Goal: Manage account settings

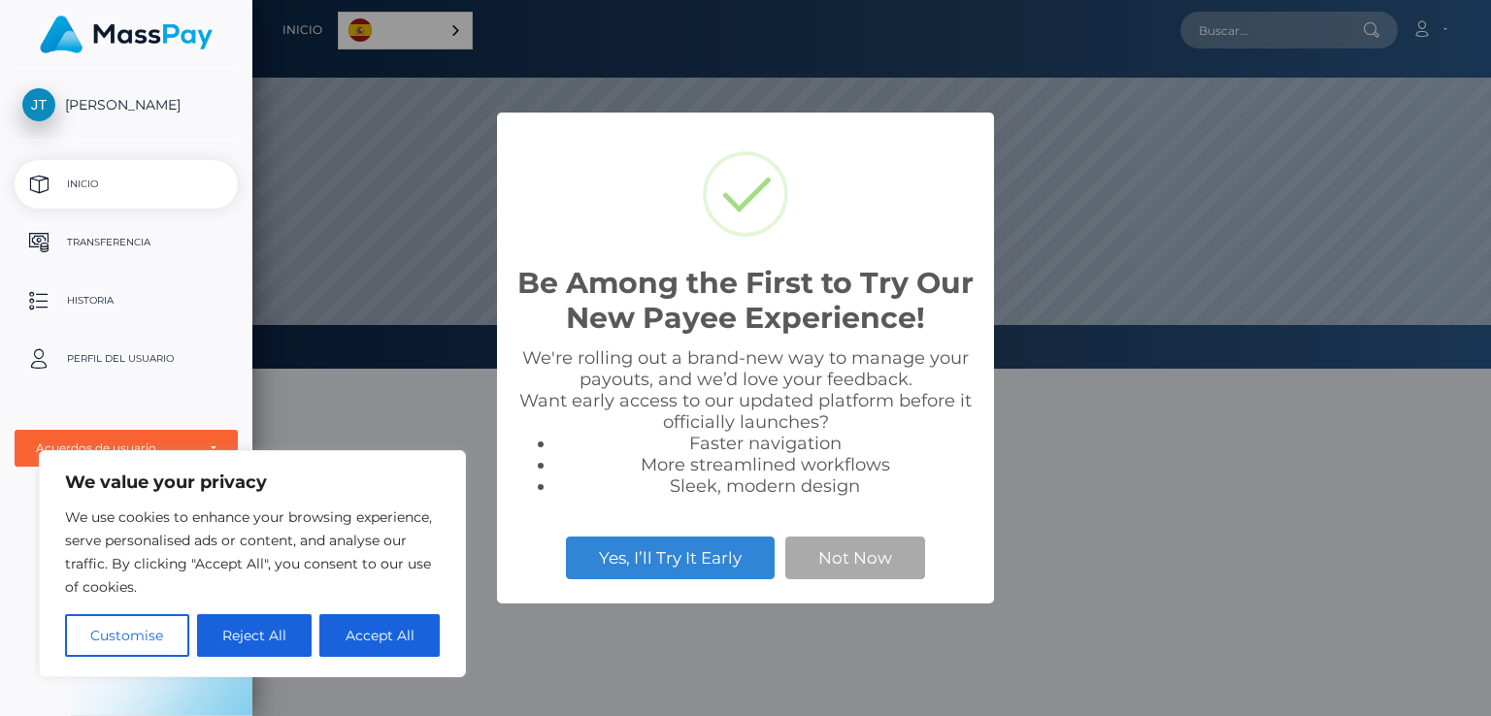
scroll to position [369, 1239]
click at [331, 641] on button "Accept All" at bounding box center [379, 636] width 120 height 43
checkbox input "true"
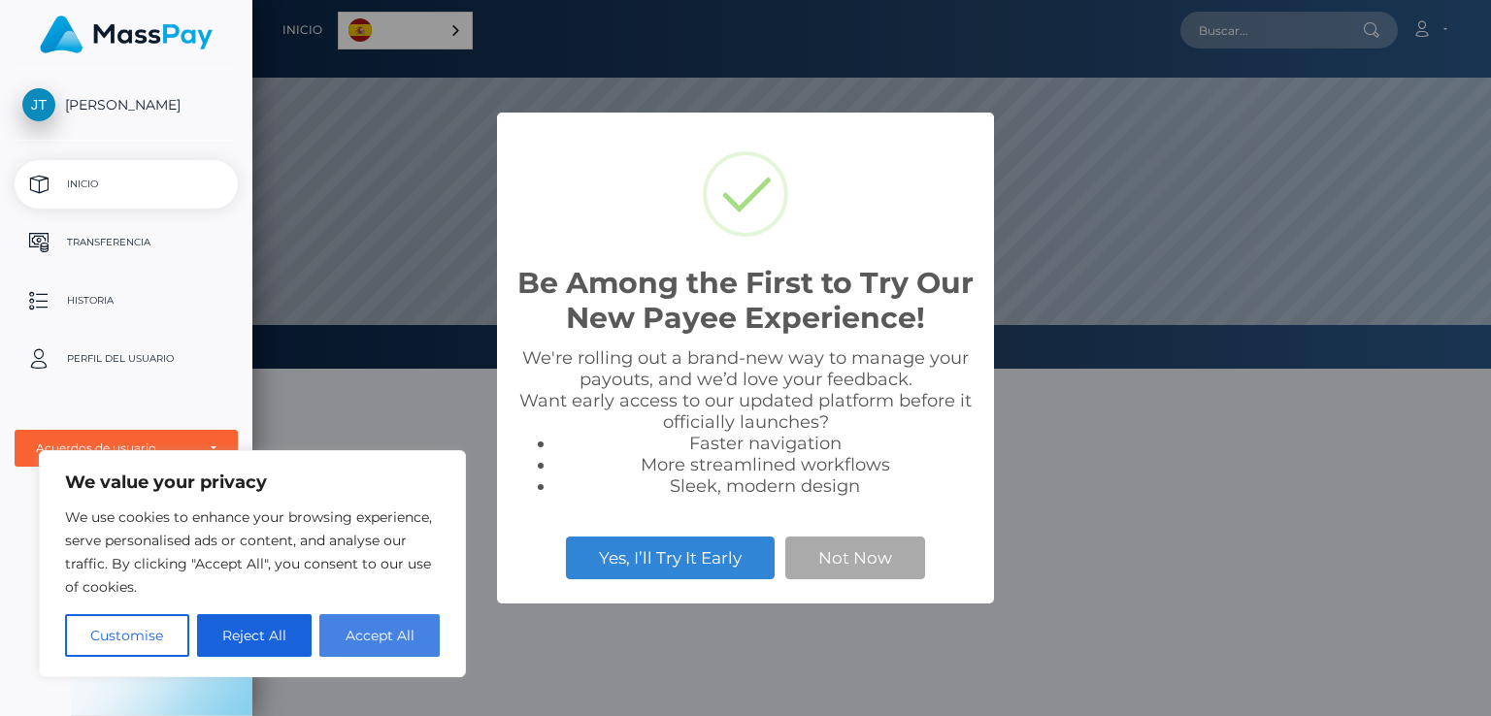
checkbox input "true"
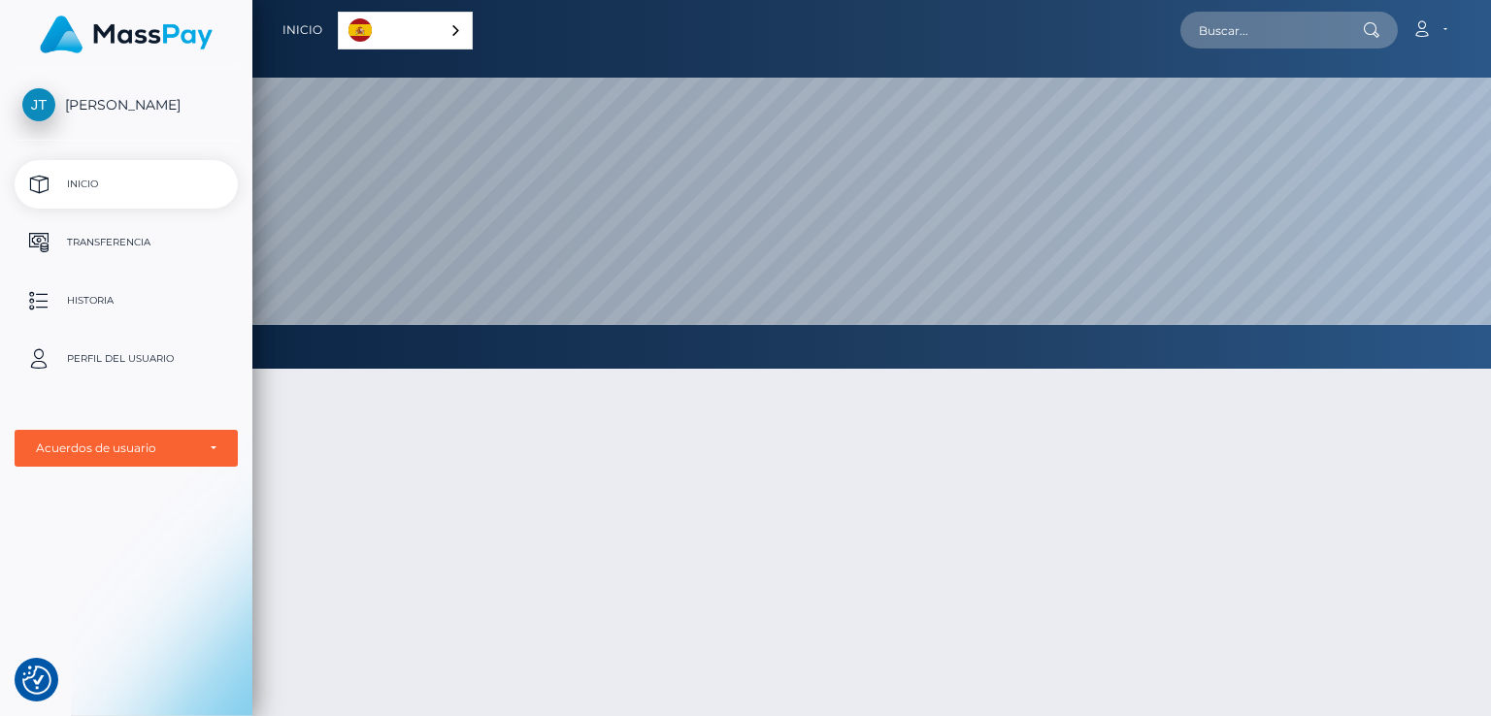
click at [663, 521] on div at bounding box center [871, 638] width 1239 height 597
click at [460, 28] on div "Español" at bounding box center [405, 31] width 135 height 38
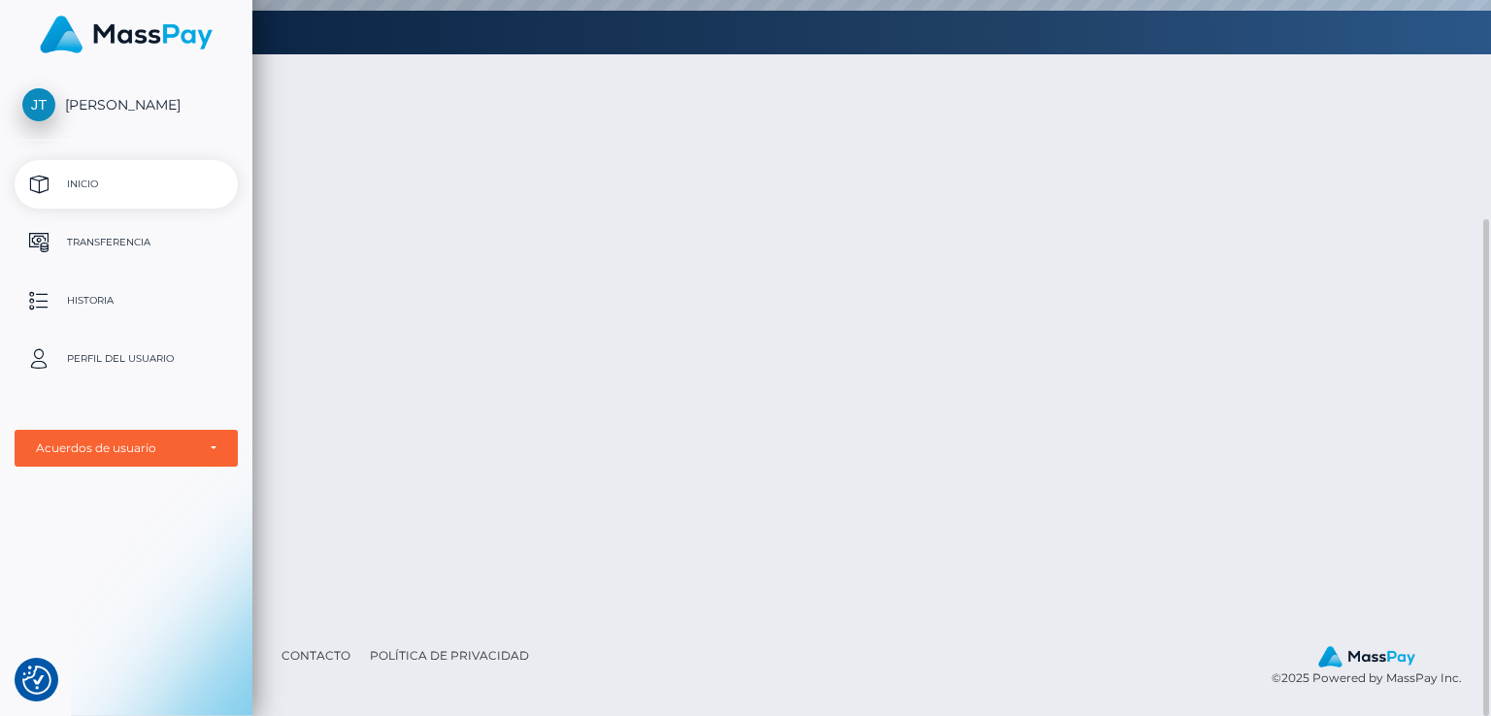
scroll to position [120, 0]
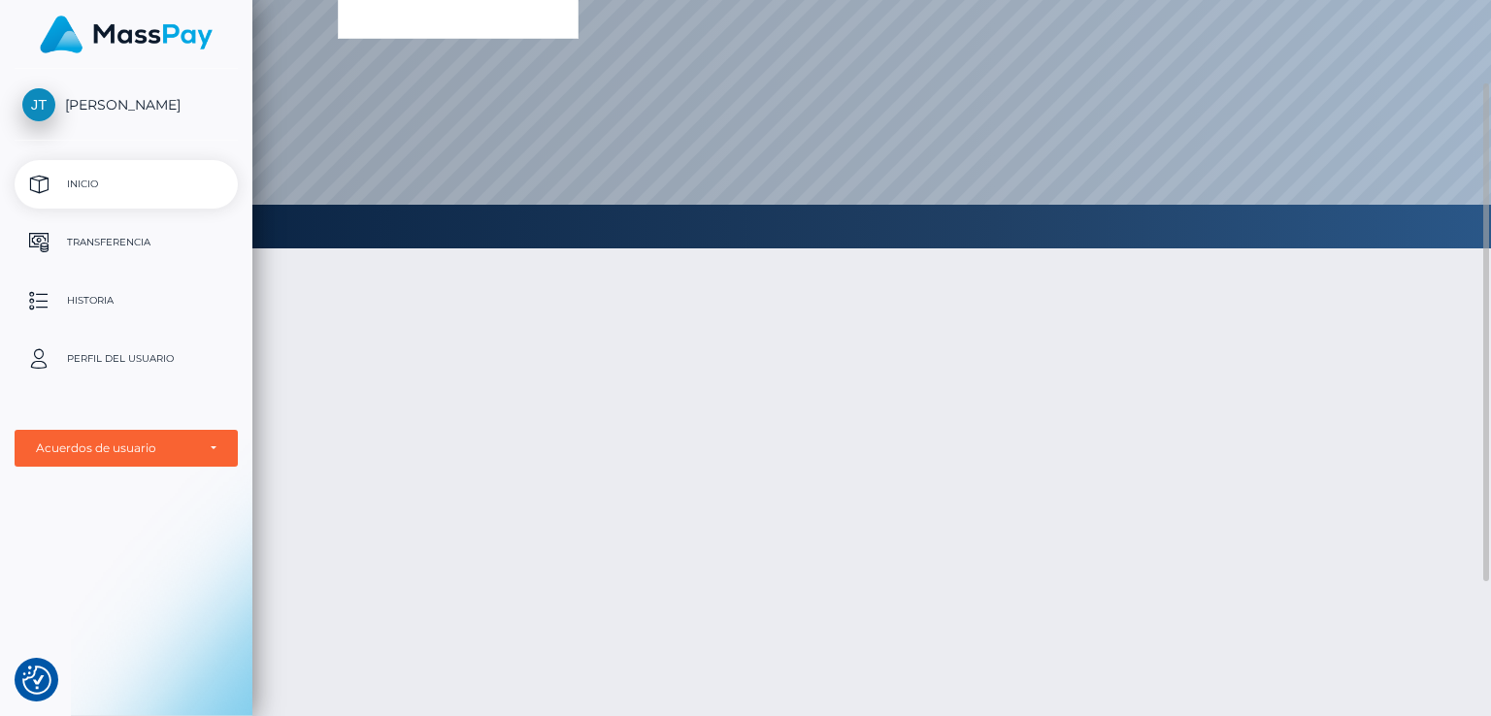
click at [798, 316] on div at bounding box center [871, 517] width 1239 height 597
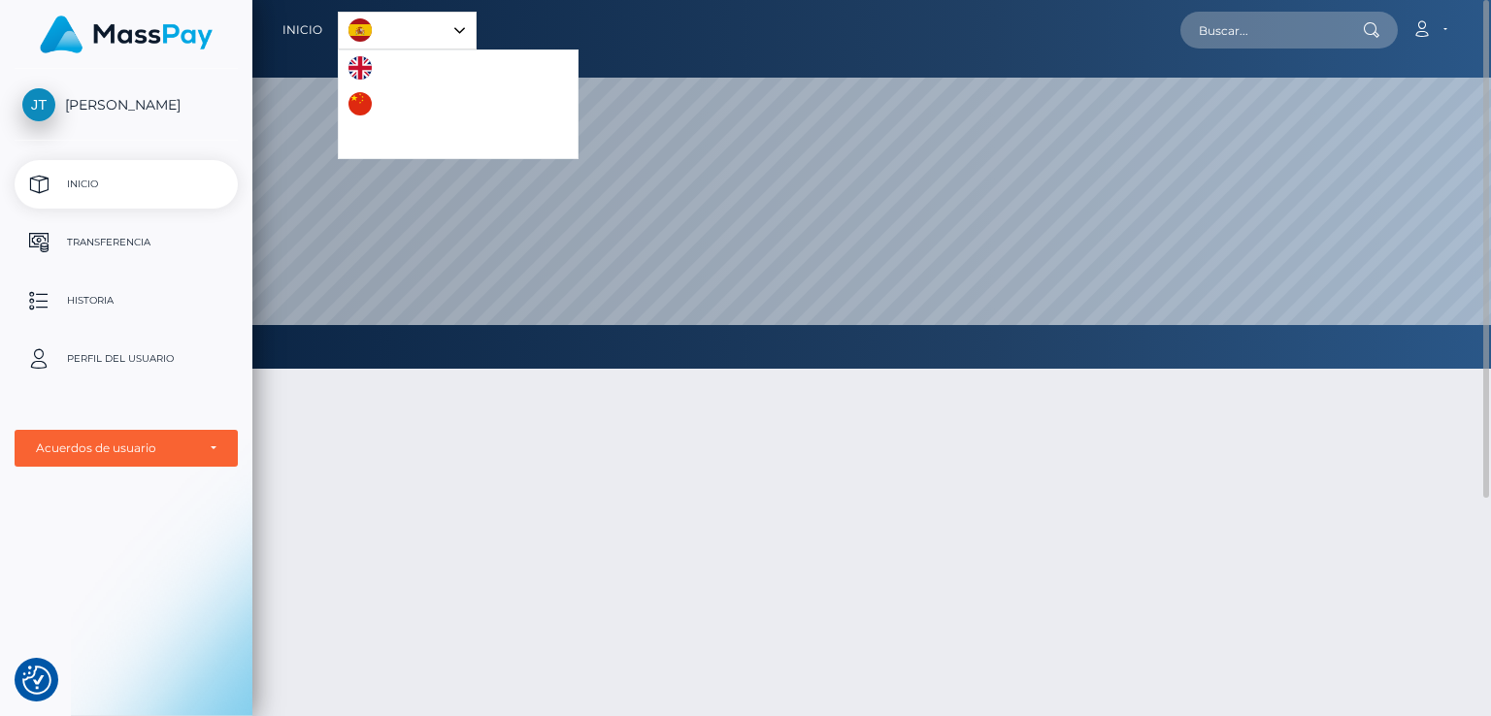
click at [642, 532] on div at bounding box center [871, 638] width 1239 height 597
click at [1430, 27] on icon at bounding box center [1422, 29] width 20 height 16
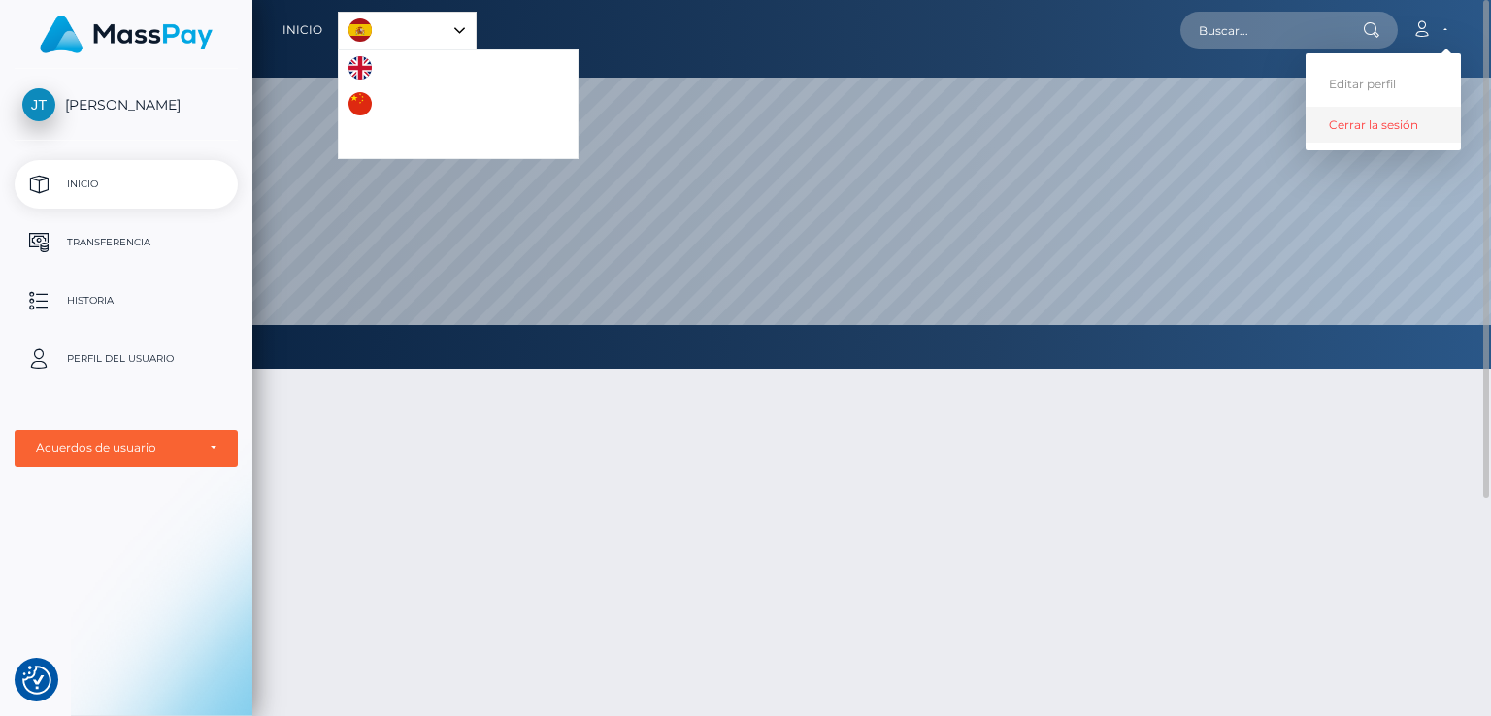
click at [1397, 138] on link "Cerrar la sesión" at bounding box center [1383, 125] width 155 height 36
